Goal: Task Accomplishment & Management: Complete application form

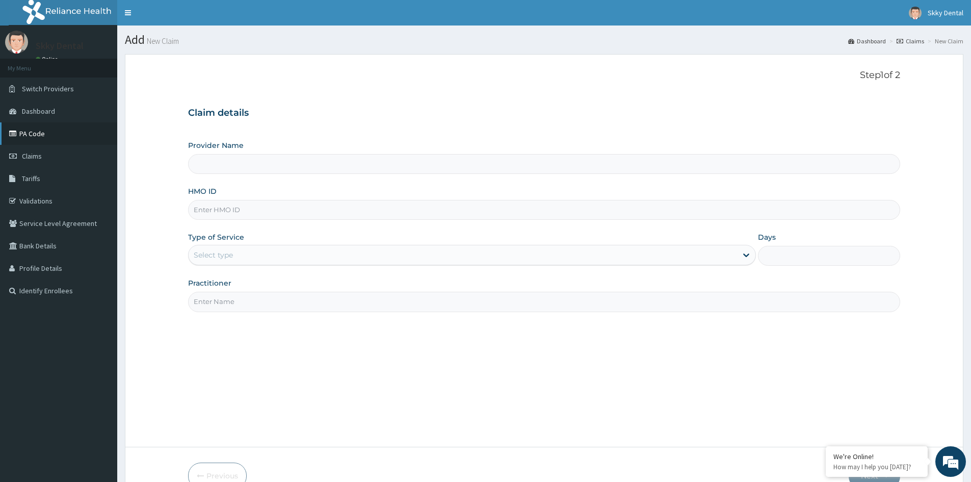
click at [37, 132] on link "PA Code" at bounding box center [58, 133] width 117 height 22
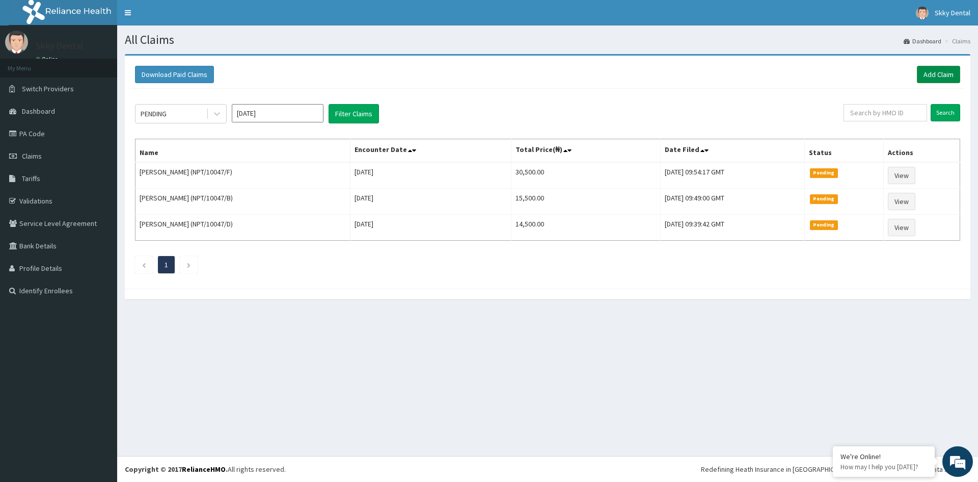
click at [929, 74] on link "Add Claim" at bounding box center [938, 74] width 43 height 17
click at [941, 69] on link "Add Claim" at bounding box center [938, 74] width 43 height 17
click at [939, 76] on link "Add Claim" at bounding box center [938, 74] width 43 height 17
click at [927, 70] on link "Add Claim" at bounding box center [938, 74] width 43 height 17
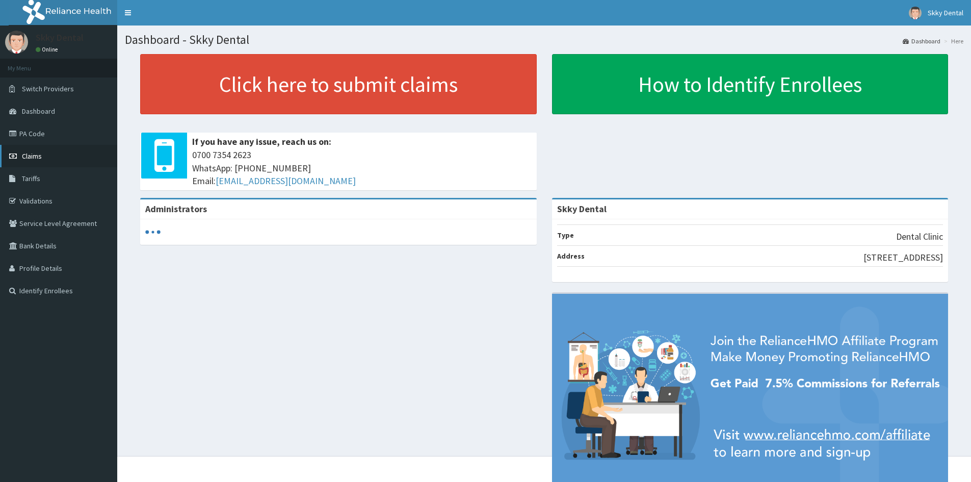
click at [45, 154] on link "Claims" at bounding box center [58, 156] width 117 height 22
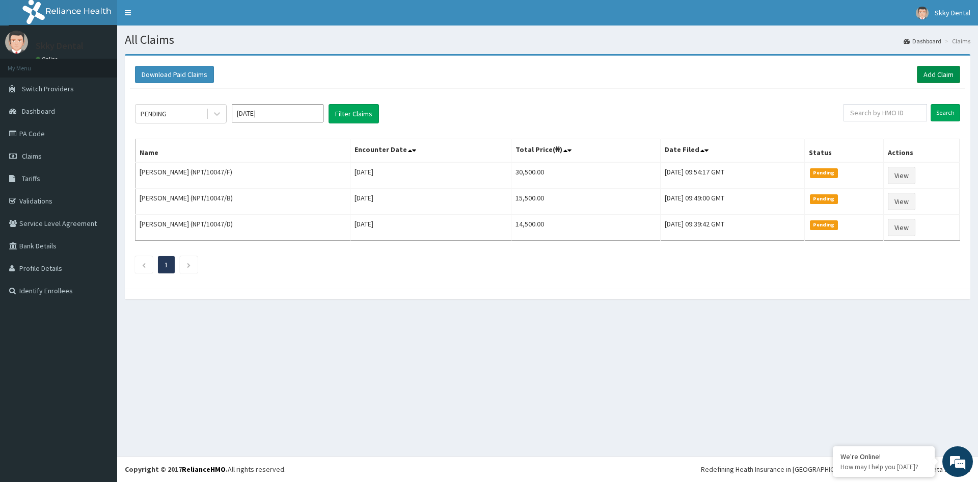
click at [939, 74] on link "Add Claim" at bounding box center [938, 74] width 43 height 17
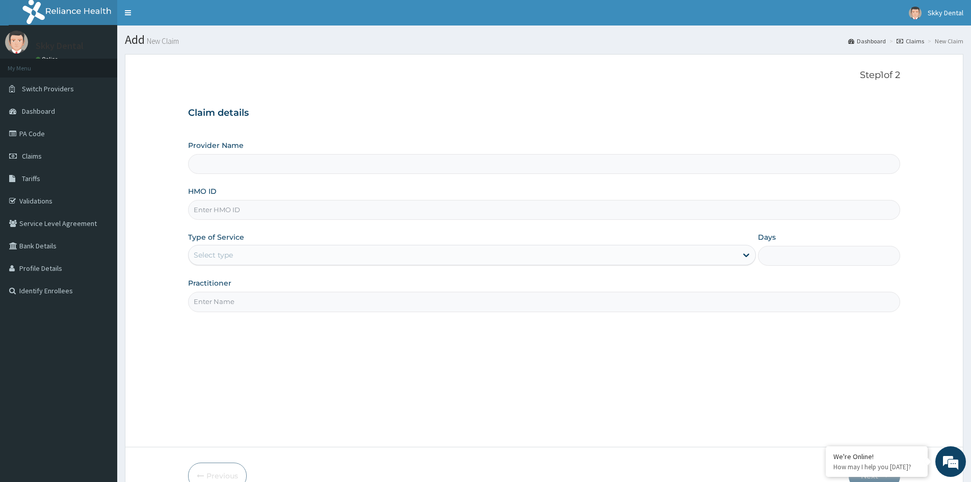
click at [271, 212] on input "HMO ID" at bounding box center [544, 210] width 712 height 20
type input "Skky Dental"
type input "NPT/10047/E"
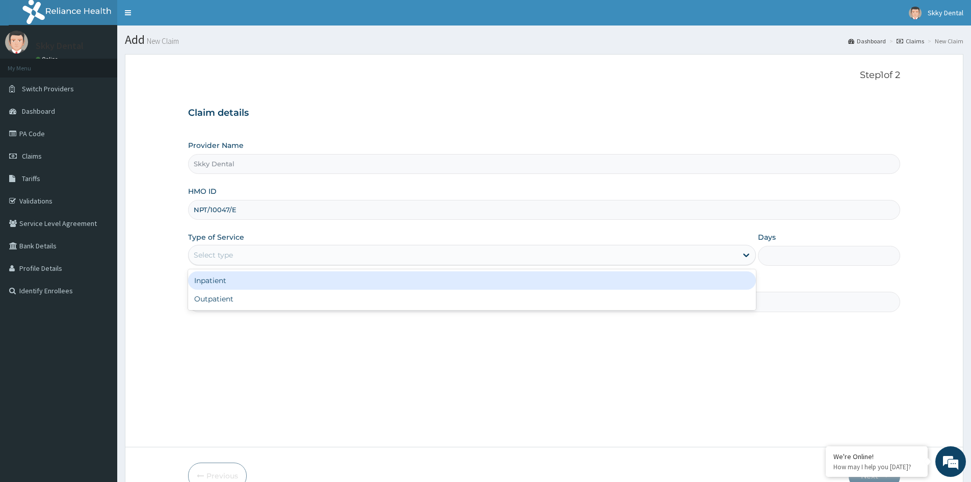
click at [241, 254] on div "Select type" at bounding box center [463, 255] width 548 height 16
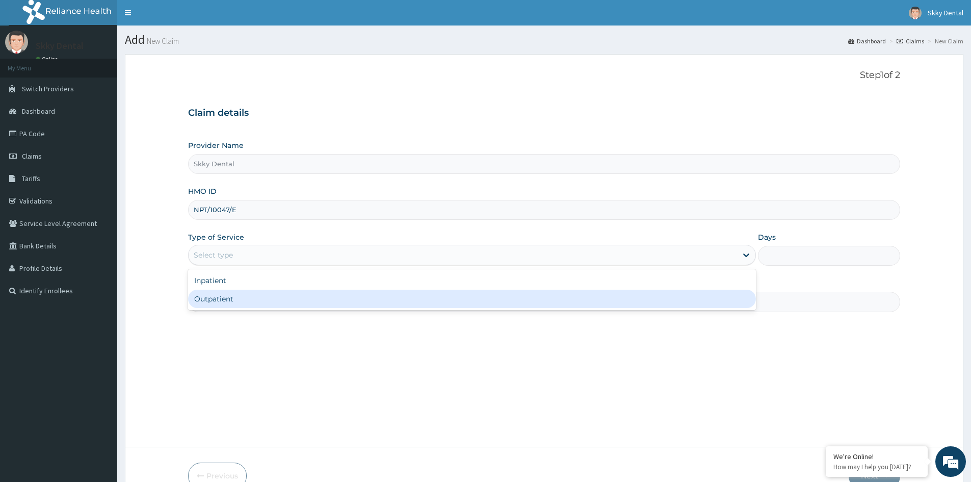
click at [253, 306] on div "Outpatient" at bounding box center [472, 298] width 568 height 18
type input "1"
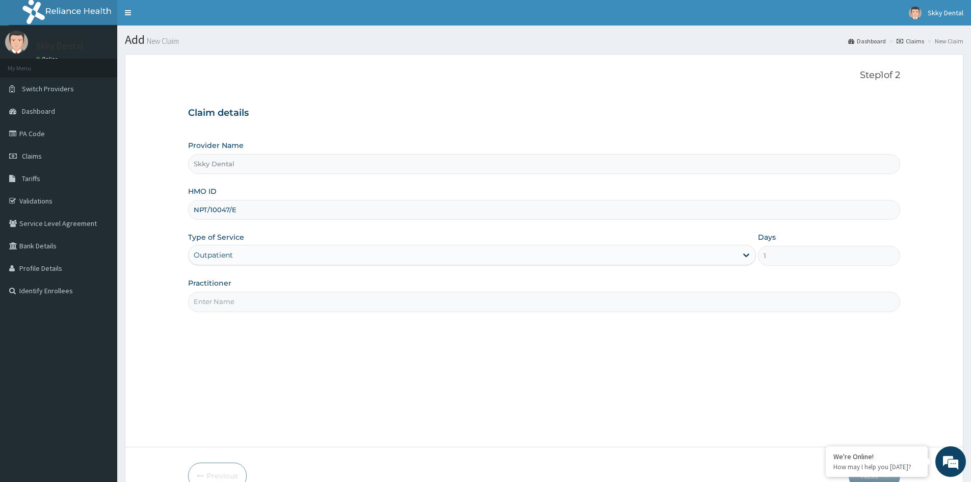
click at [260, 302] on input "Practitioner" at bounding box center [544, 301] width 712 height 20
type input "FEBECHI"
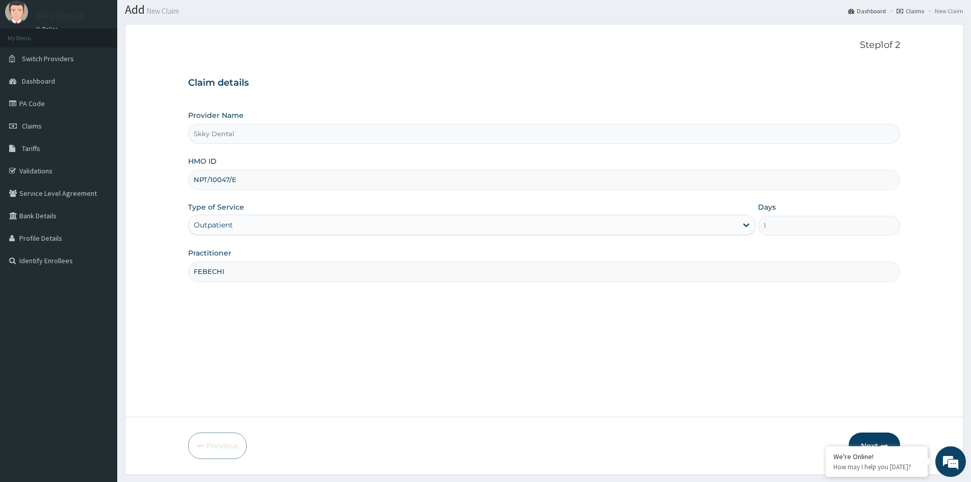
scroll to position [57, 0]
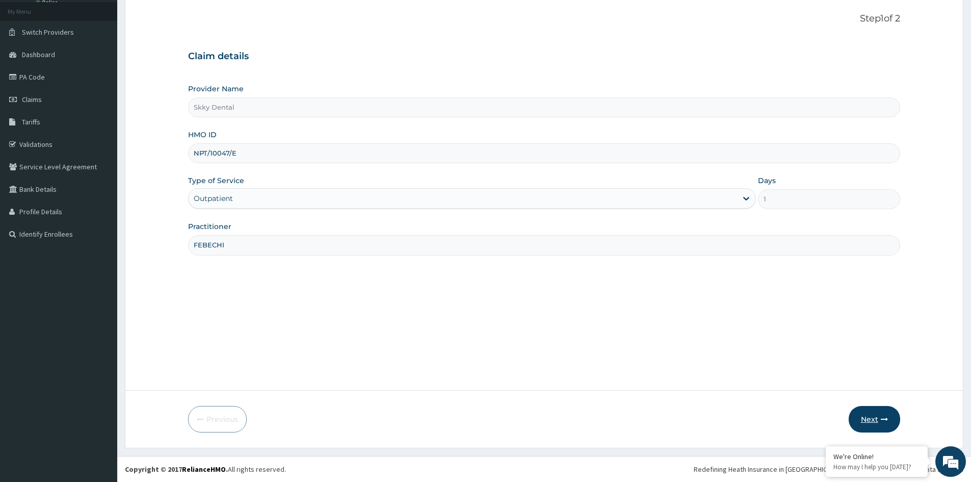
click at [885, 420] on icon "button" at bounding box center [884, 418] width 7 height 7
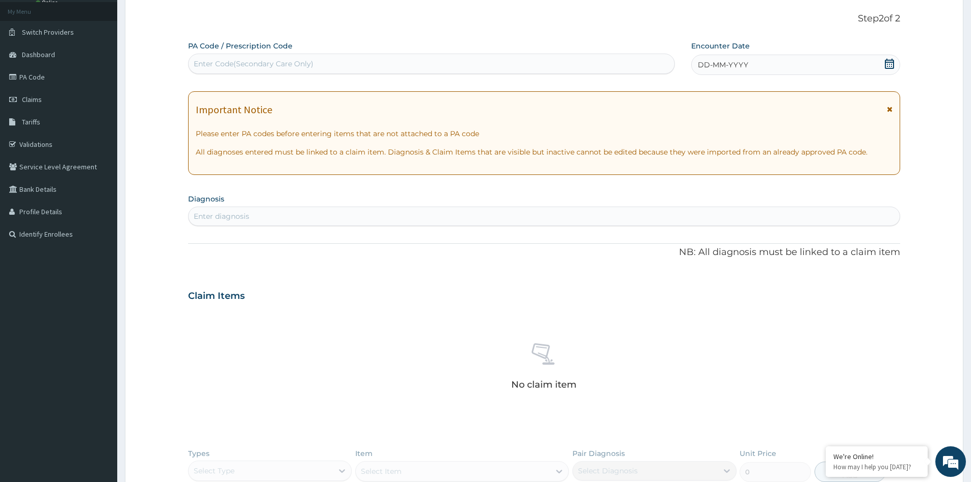
click at [285, 67] on div "Enter Code(Secondary Care Only)" at bounding box center [254, 64] width 120 height 10
type input "PA/16F2C1"
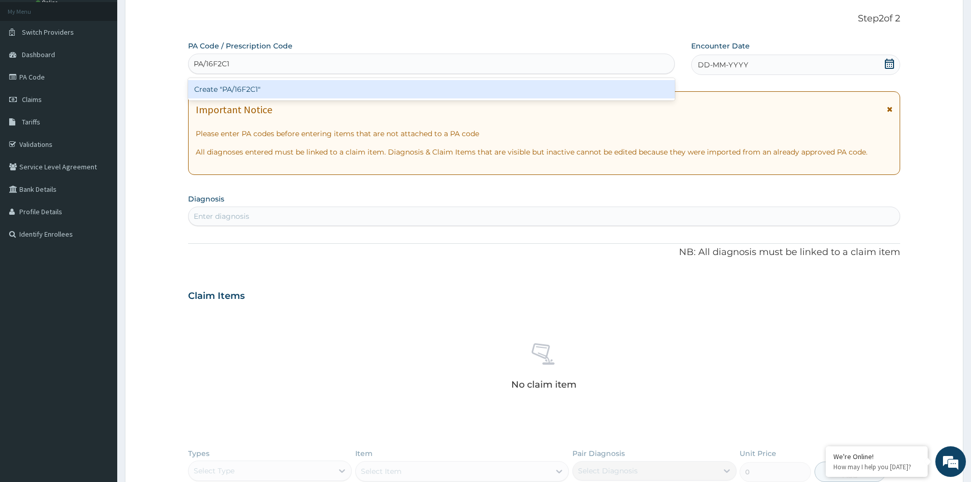
click at [292, 93] on div "Create "PA/16F2C1"" at bounding box center [431, 89] width 487 height 18
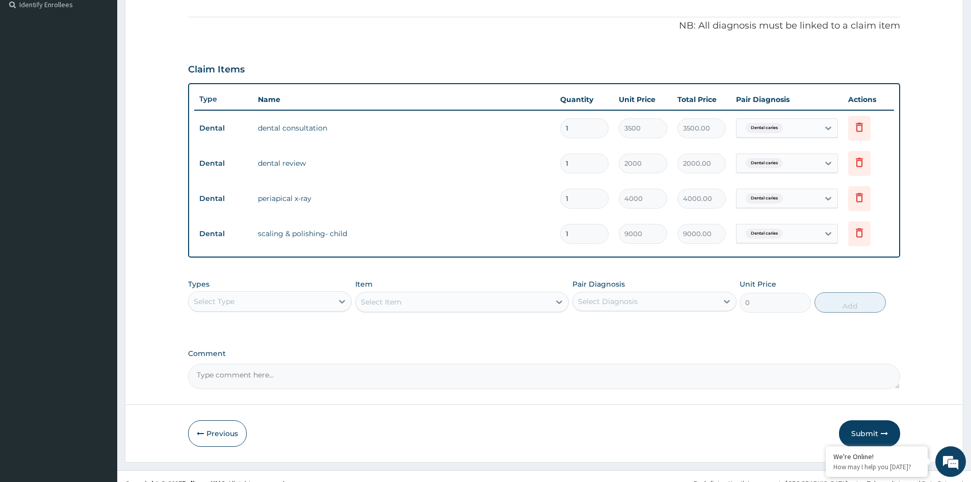
scroll to position [300, 0]
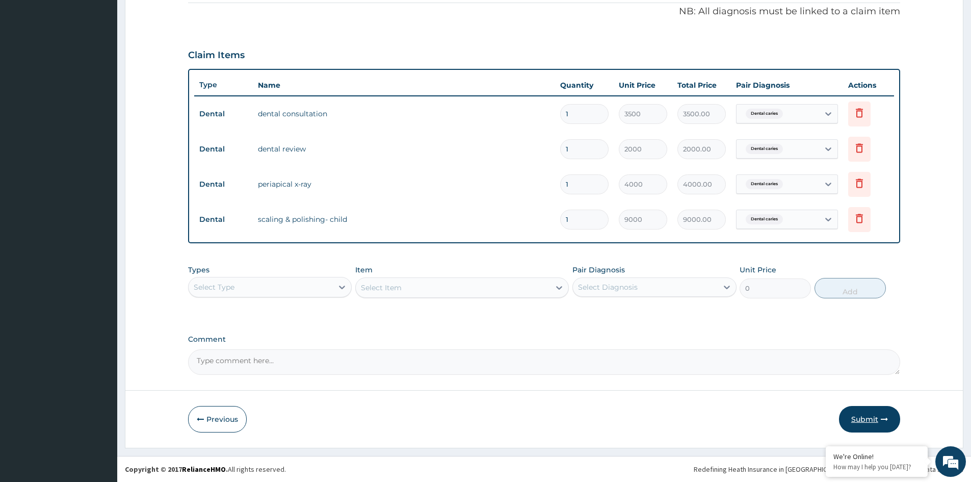
click at [881, 423] on button "Submit" at bounding box center [869, 419] width 61 height 26
